Goal: Task Accomplishment & Management: Manage account settings

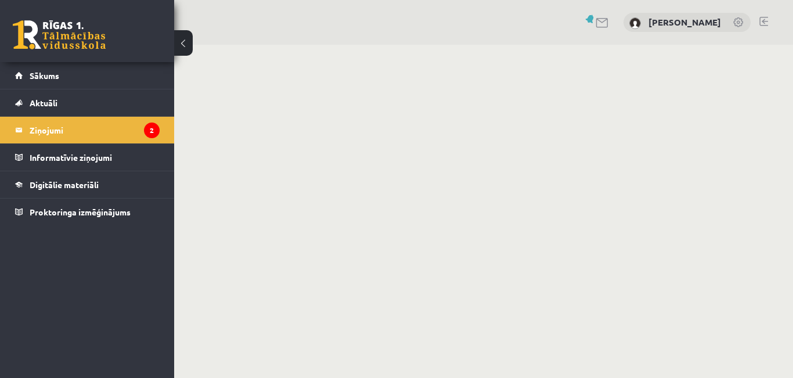
click at [39, 129] on legend "Ziņojumi 2" at bounding box center [95, 130] width 130 height 27
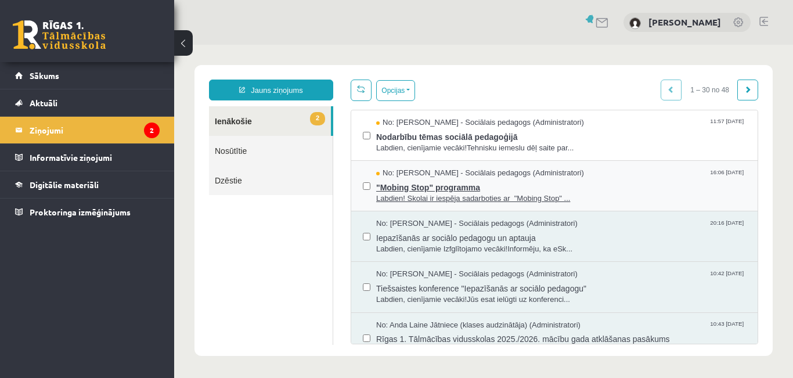
click at [427, 190] on span ""Mobing Stop" programma" at bounding box center [561, 186] width 370 height 15
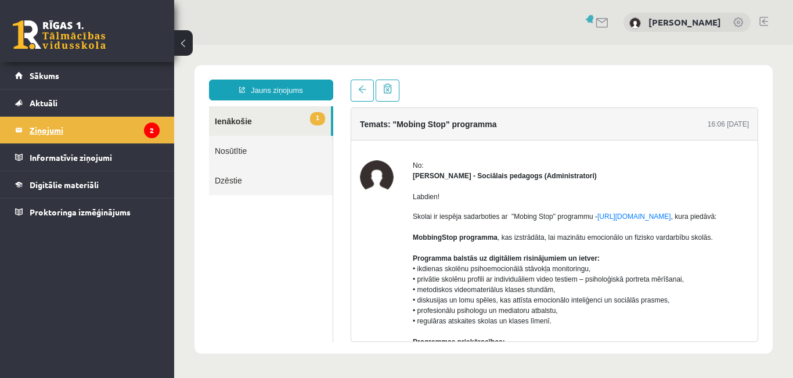
click at [93, 133] on legend "Ziņojumi 2" at bounding box center [95, 130] width 130 height 27
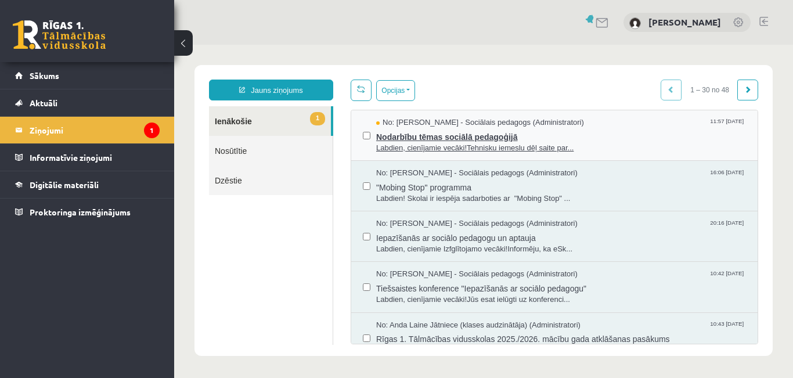
click at [434, 135] on span "Nodarbību tēmas sociālā pedagoģijā" at bounding box center [561, 135] width 370 height 15
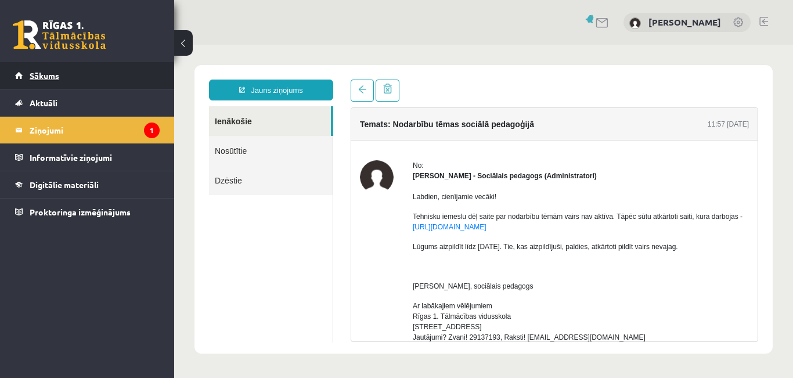
click at [46, 81] on link "Sākums" at bounding box center [87, 75] width 145 height 27
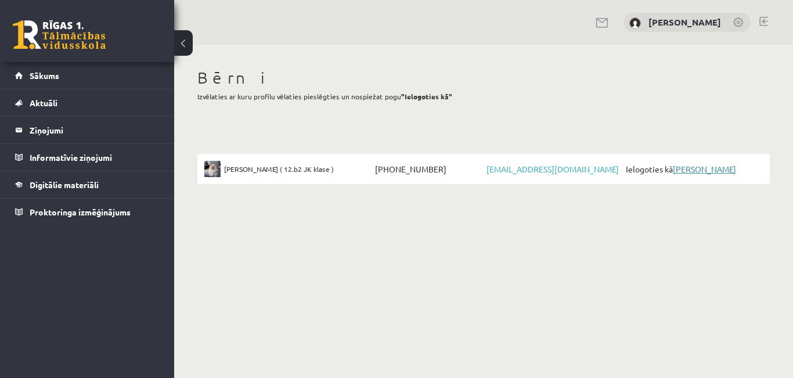
click at [714, 171] on link "[PERSON_NAME]" at bounding box center [704, 169] width 63 height 10
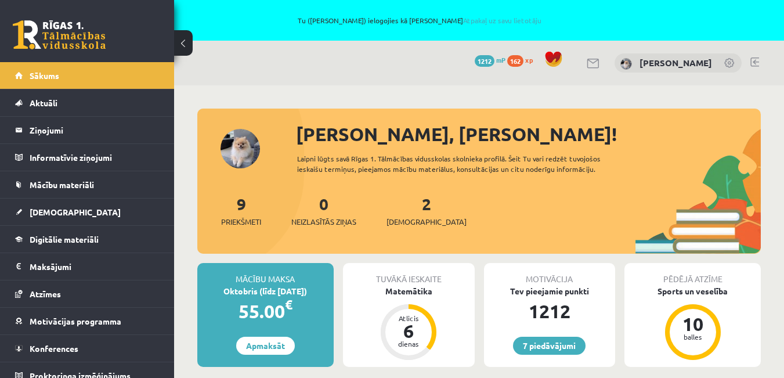
click at [753, 59] on link at bounding box center [754, 61] width 9 height 9
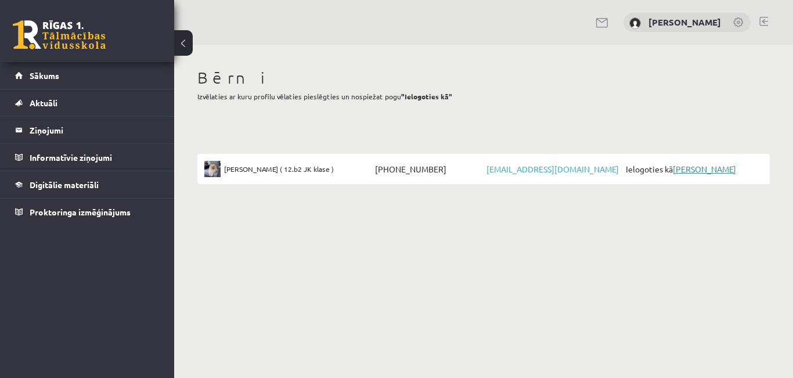
click at [713, 168] on link "[PERSON_NAME]" at bounding box center [704, 169] width 63 height 10
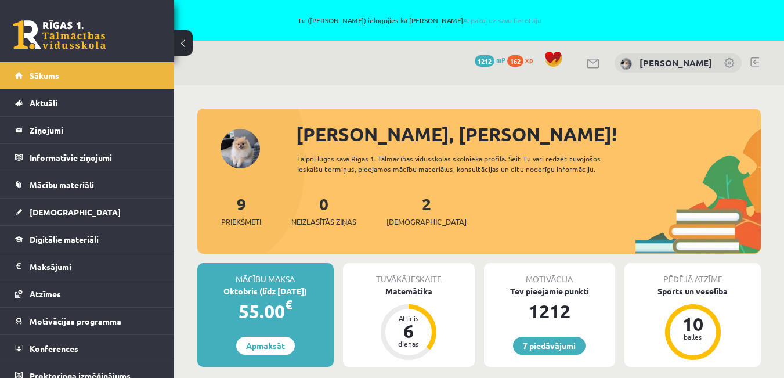
click at [753, 60] on link at bounding box center [754, 61] width 9 height 9
